Goal: Task Accomplishment & Management: Complete application form

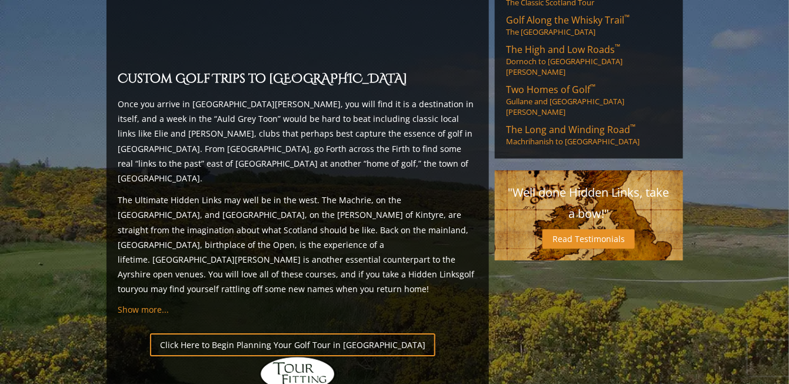
scroll to position [1037, 0]
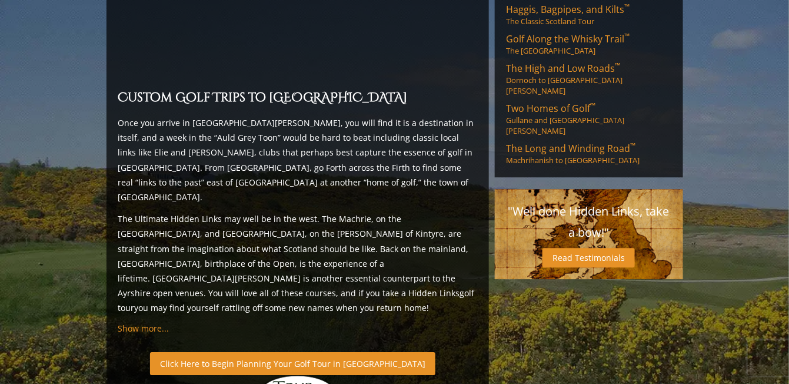
click at [239, 352] on link "Click Here to Begin Planning Your Golf Tour in [GEOGRAPHIC_DATA]" at bounding box center [292, 363] width 285 height 23
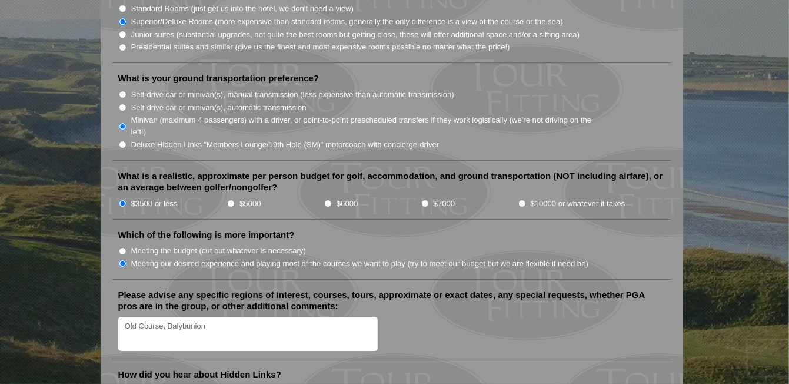
scroll to position [1248, 0]
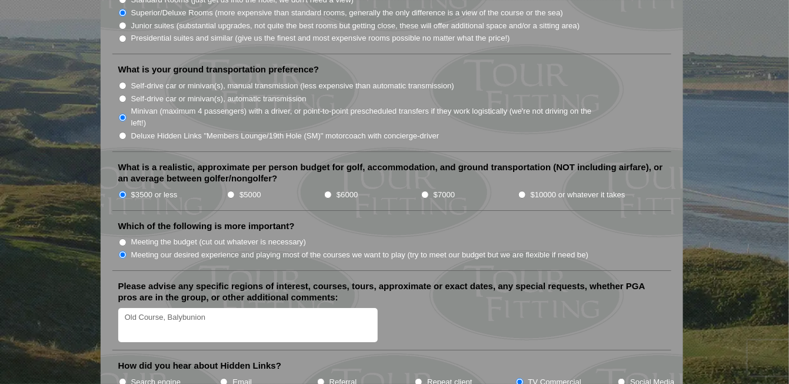
drag, startPoint x: 208, startPoint y: 295, endPoint x: 118, endPoint y: 299, distance: 90.1
click at [118, 308] on textarea "Old Course, Balybunion" at bounding box center [248, 325] width 260 height 35
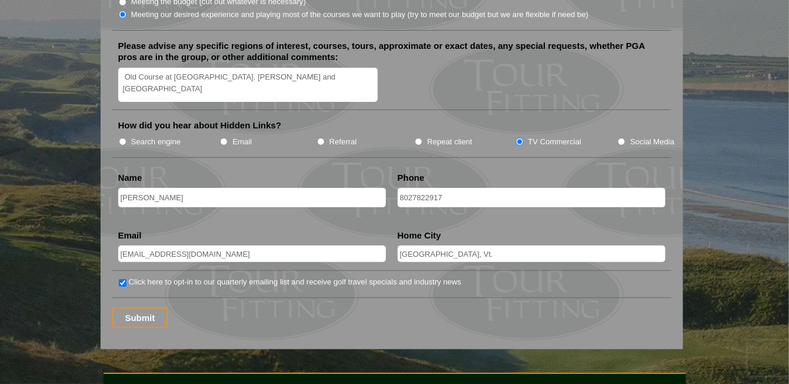
scroll to position [1511, 0]
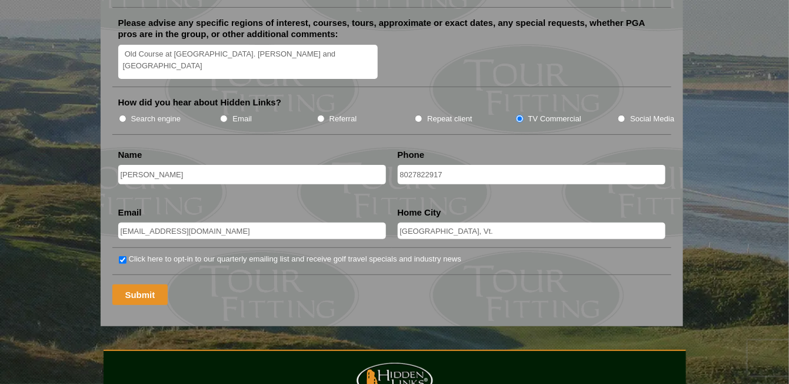
type textarea "Old Course at ST. Andrews and Balybunion"
click at [140, 284] on input "Submit" at bounding box center [140, 294] width 56 height 21
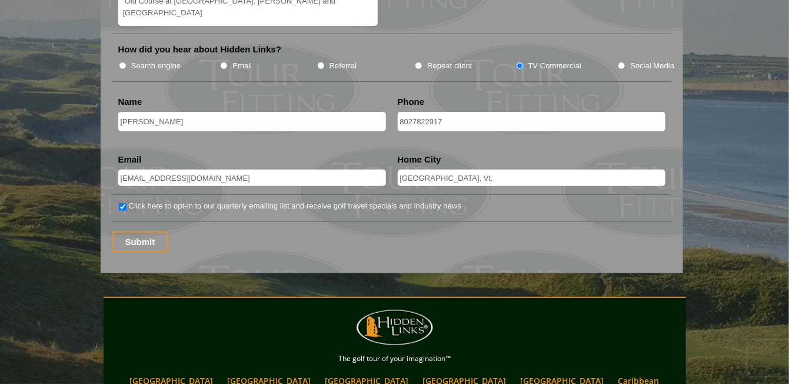
scroll to position [1575, 0]
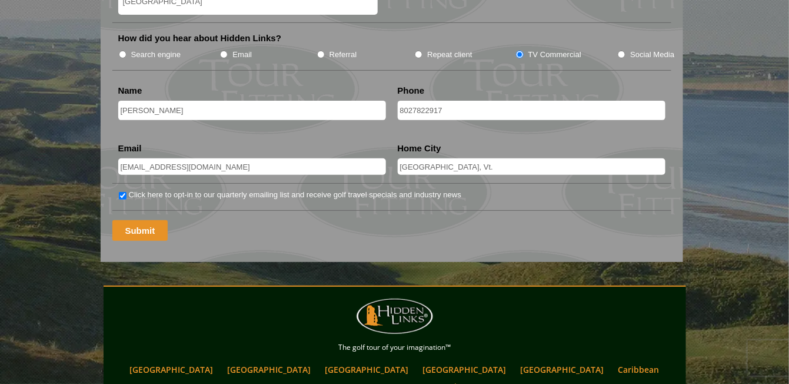
click at [121, 220] on input "Submit" at bounding box center [140, 230] width 56 height 21
click at [135, 220] on input "Submit" at bounding box center [140, 230] width 56 height 21
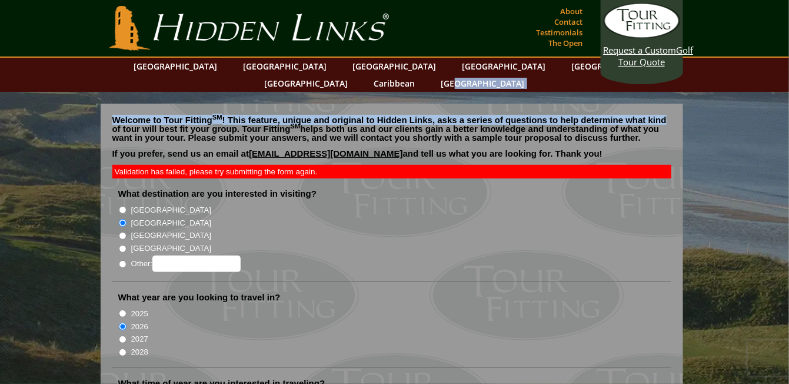
drag, startPoint x: 778, startPoint y: 88, endPoint x: 792, endPoint y: 291, distance: 202.9
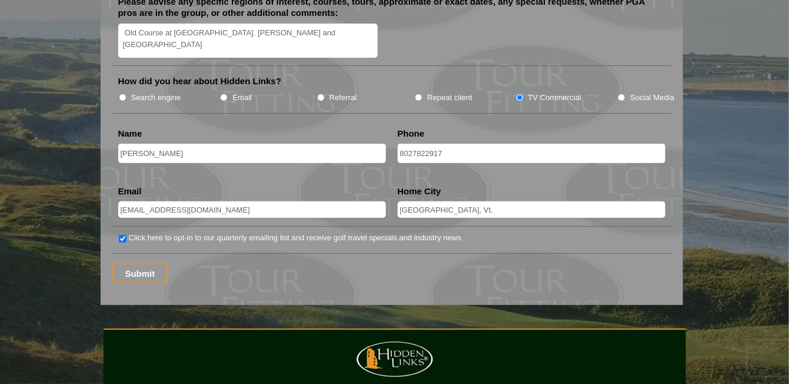
scroll to position [1535, 0]
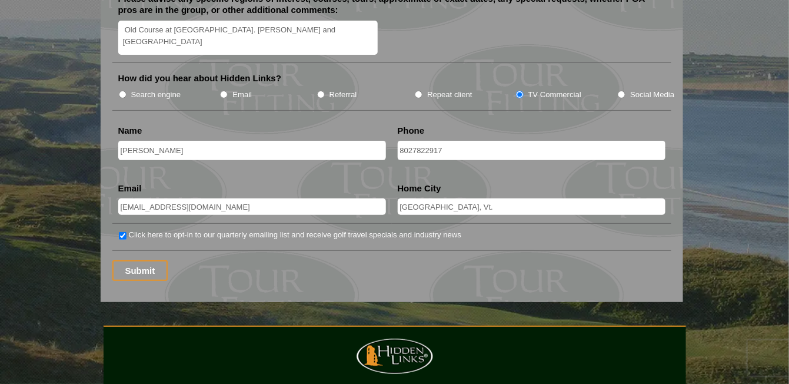
click at [469, 198] on input "South Burlington, Vt." at bounding box center [532, 206] width 268 height 16
click at [123, 260] on input "Submit" at bounding box center [140, 270] width 56 height 21
click at [414, 141] on input "8027822917" at bounding box center [532, 150] width 268 height 19
click at [411, 141] on input "8027822917" at bounding box center [532, 150] width 268 height 19
